Goal: Obtain resource: Obtain resource

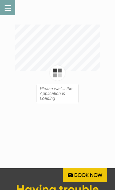
type input "1"
type input "10"
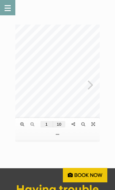
click at [74, 110] on div at bounding box center [57, 78] width 84 height 107
click at [26, 120] on link at bounding box center [22, 124] width 10 height 10
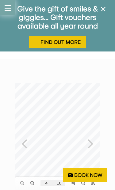
click at [91, 144] on icon at bounding box center [91, 143] width 6 height 16
click at [94, 144] on div at bounding box center [57, 143] width 84 height 119
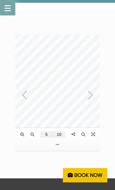
scroll to position [58, 0]
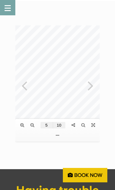
click at [94, 87] on div at bounding box center [57, 78] width 84 height 107
click at [93, 86] on icon at bounding box center [91, 85] width 6 height 16
type input "6"
click at [79, 183] on link "Book Now" at bounding box center [85, 175] width 45 height 14
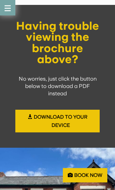
scroll to position [226, 0]
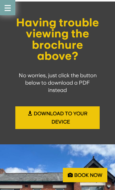
click at [65, 119] on link "Download to your device" at bounding box center [57, 118] width 84 height 23
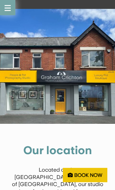
scroll to position [363, 0]
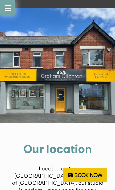
click at [91, 183] on link "Book Now" at bounding box center [85, 175] width 45 height 14
